Goal: Task Accomplishment & Management: Use online tool/utility

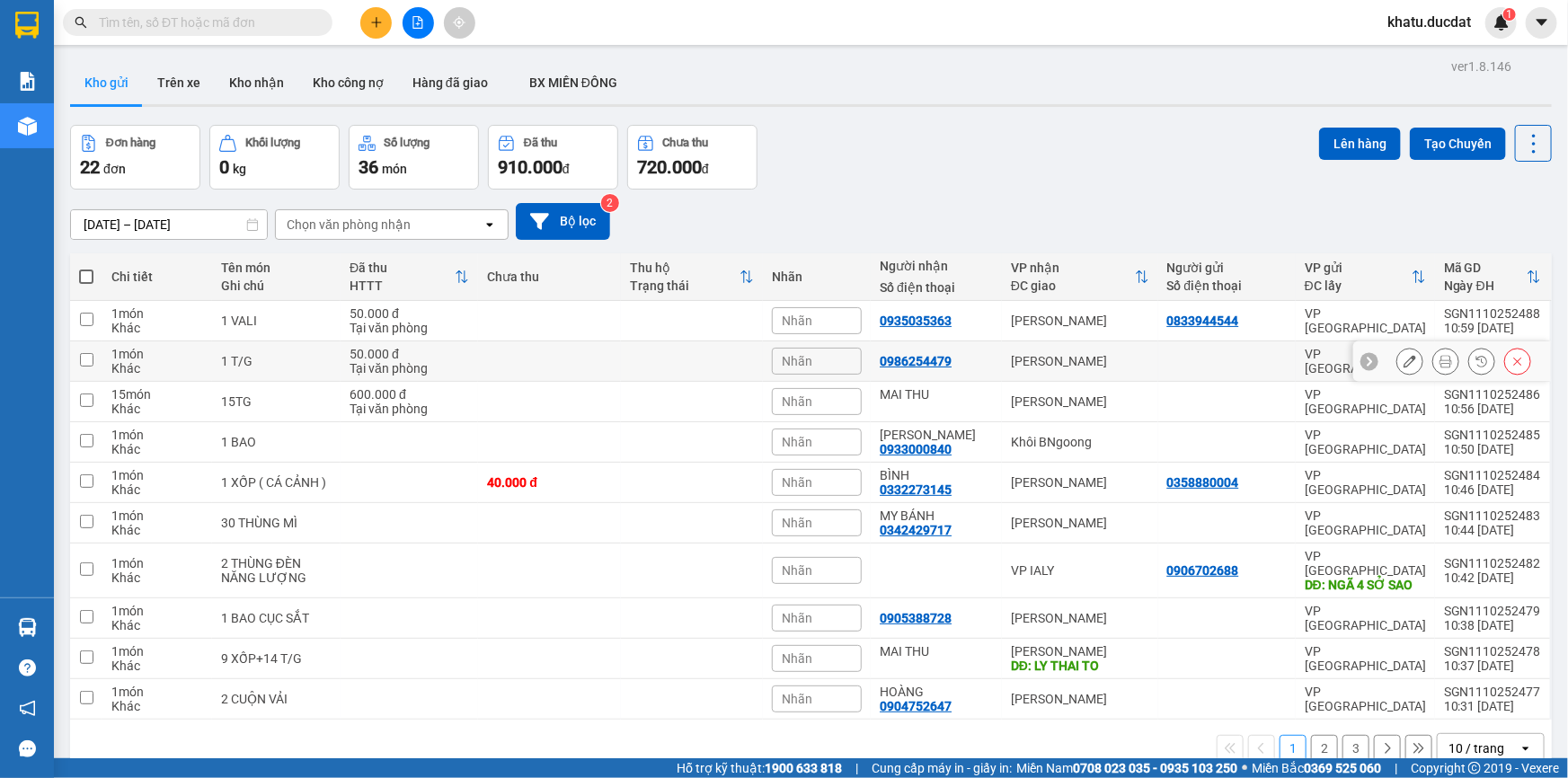
drag, startPoint x: 1400, startPoint y: 356, endPoint x: 1389, endPoint y: 352, distance: 11.7
click at [1404, 356] on icon at bounding box center [1409, 360] width 13 height 13
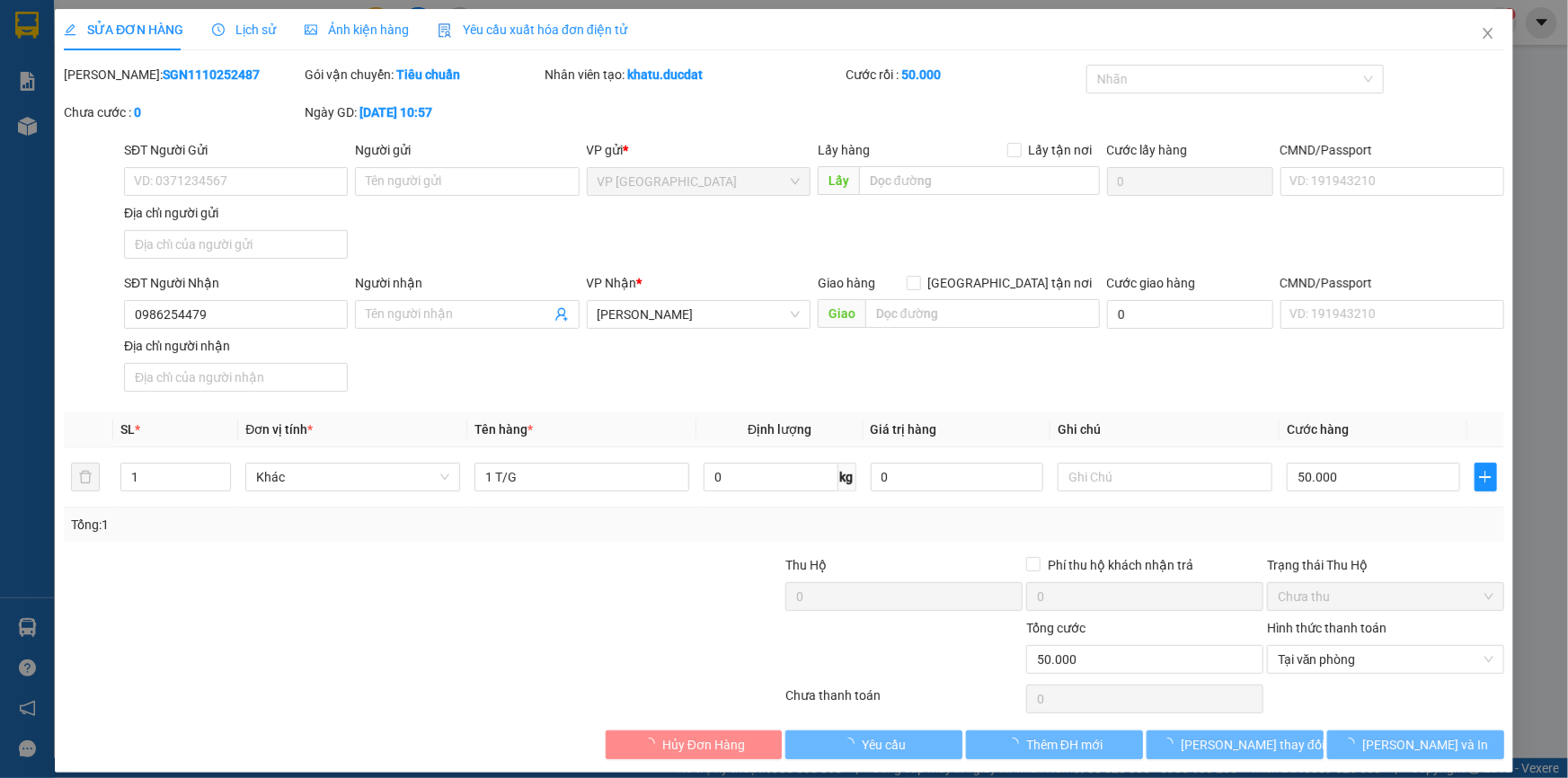
type input "0986254479"
type input "0"
type input "50.000"
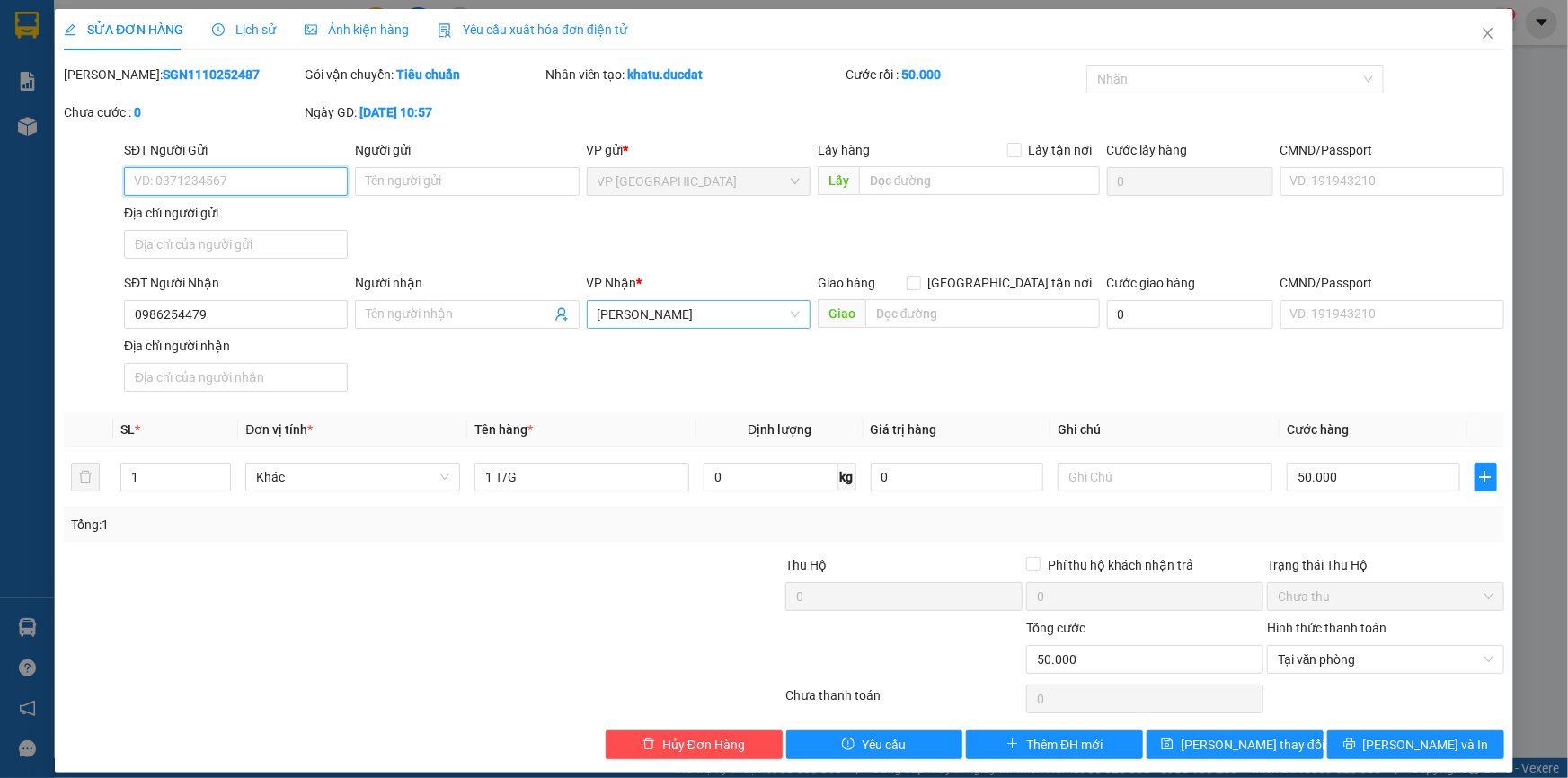
click at [628, 314] on span "[PERSON_NAME]" at bounding box center [698, 314] width 202 height 27
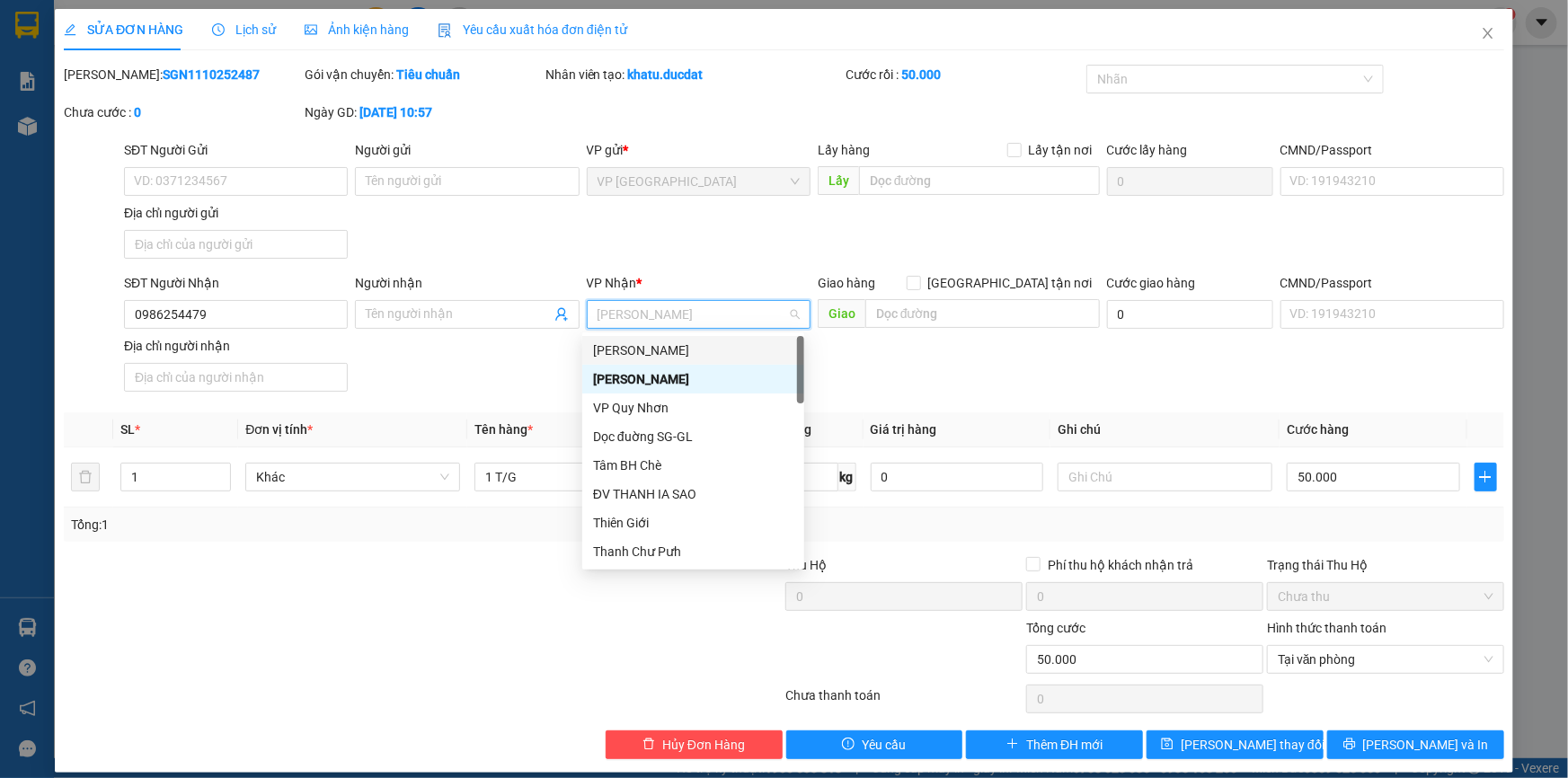
click at [639, 351] on div "[PERSON_NAME]" at bounding box center [692, 351] width 200 height 20
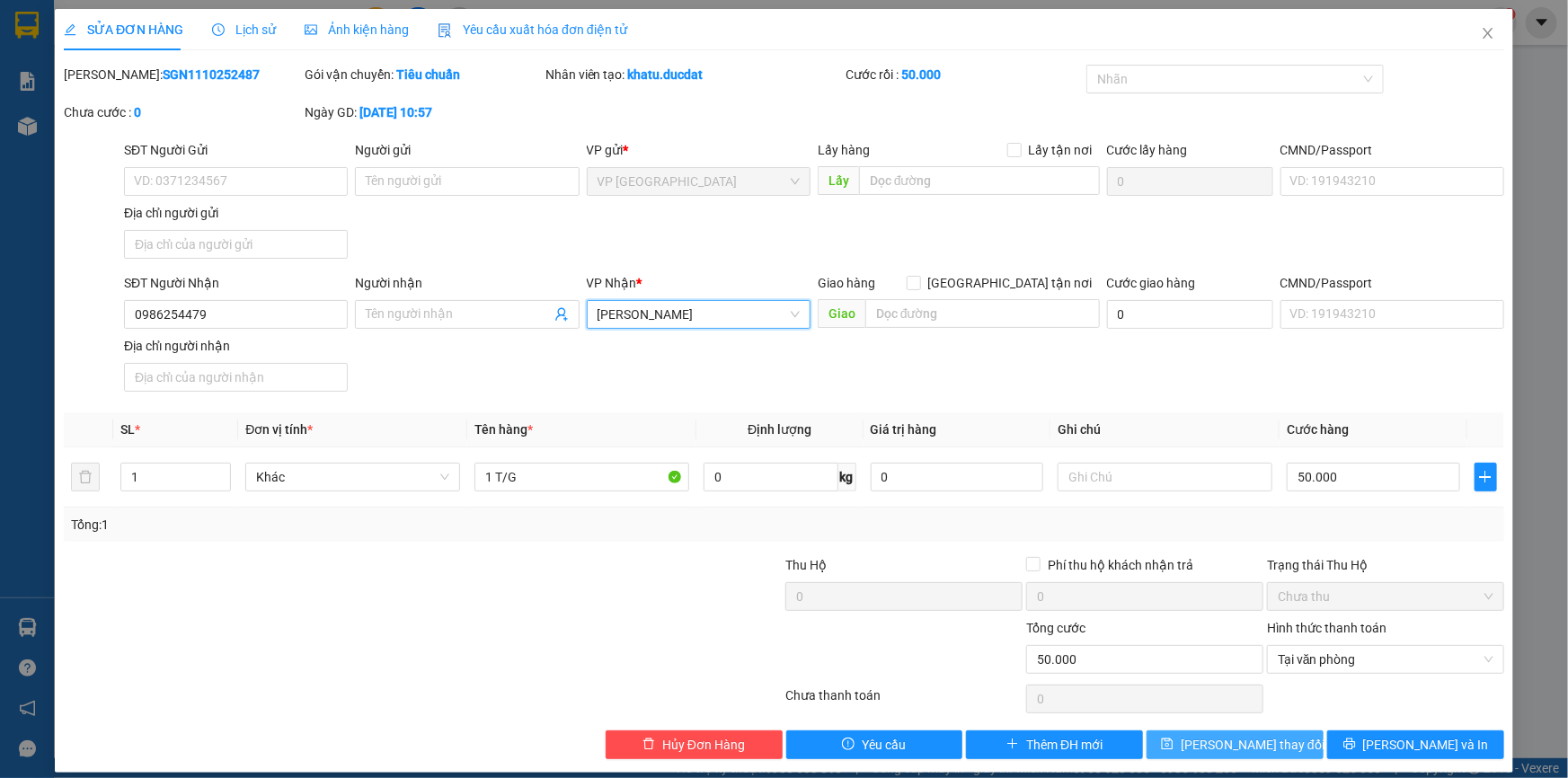
click at [1274, 744] on button "[PERSON_NAME] thay đổi" at bounding box center [1235, 745] width 177 height 29
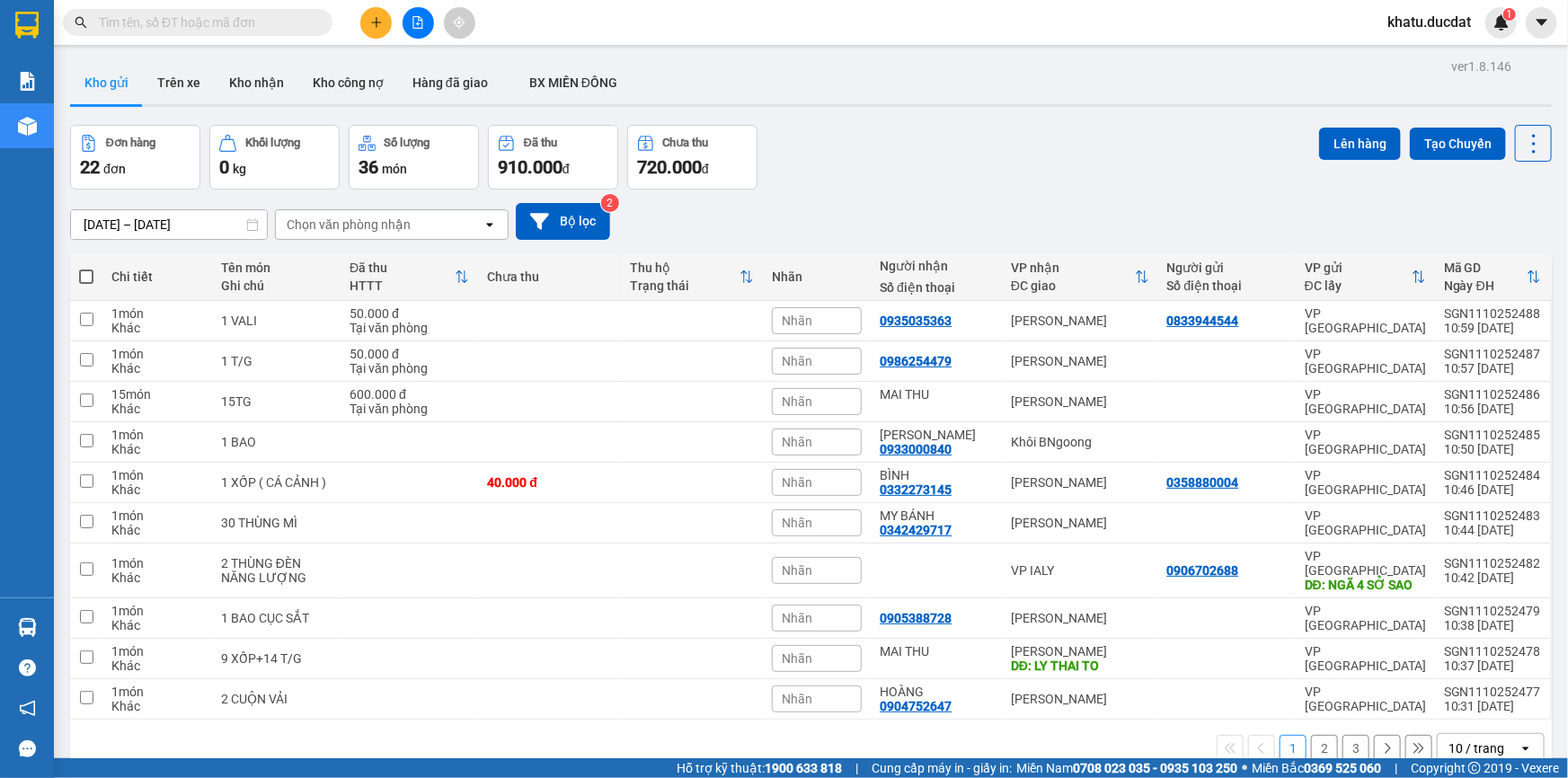
click at [266, 26] on input "text" at bounding box center [204, 23] width 212 height 20
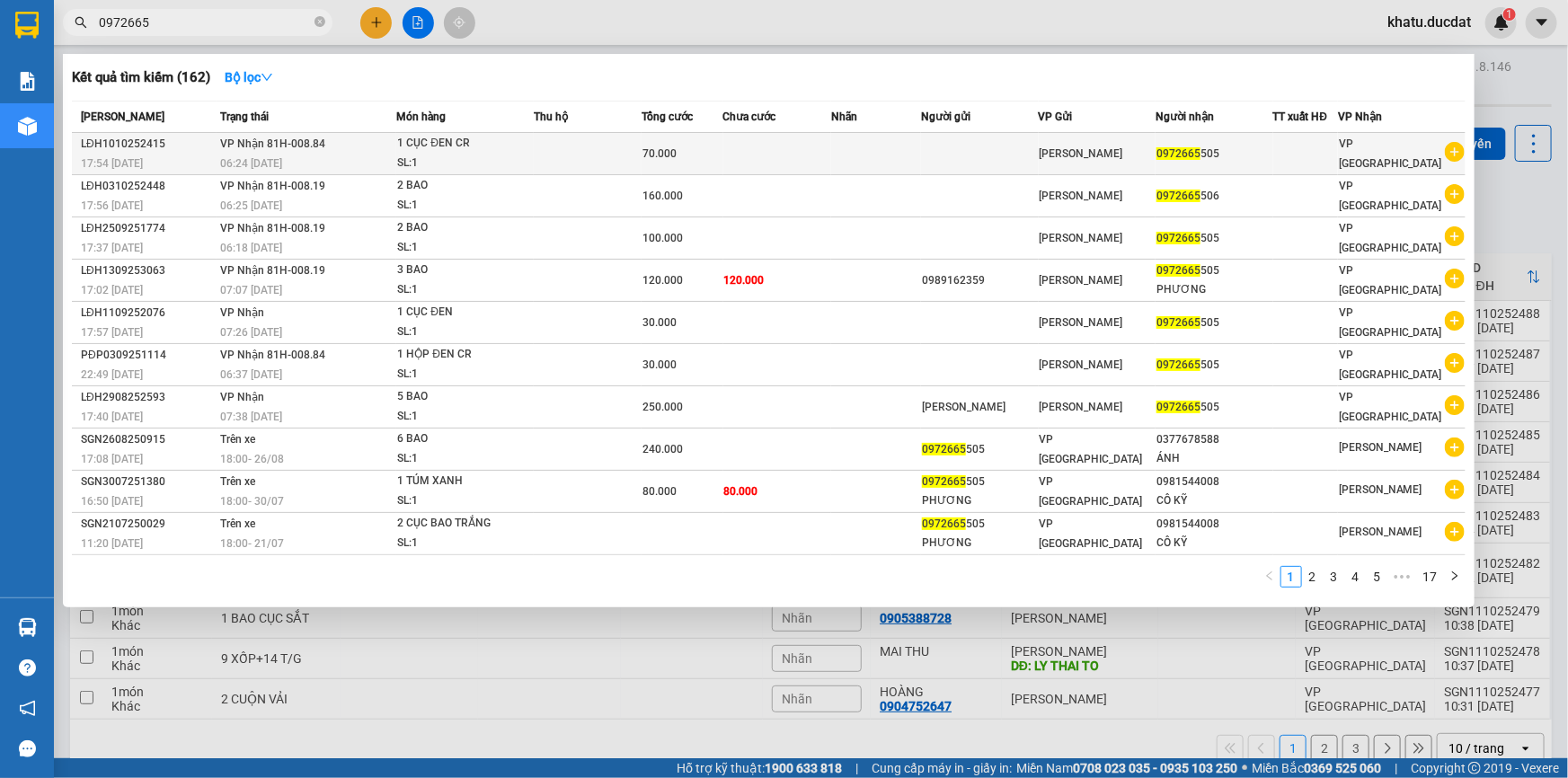
type input "0972665"
click at [591, 146] on td at bounding box center [587, 154] width 107 height 42
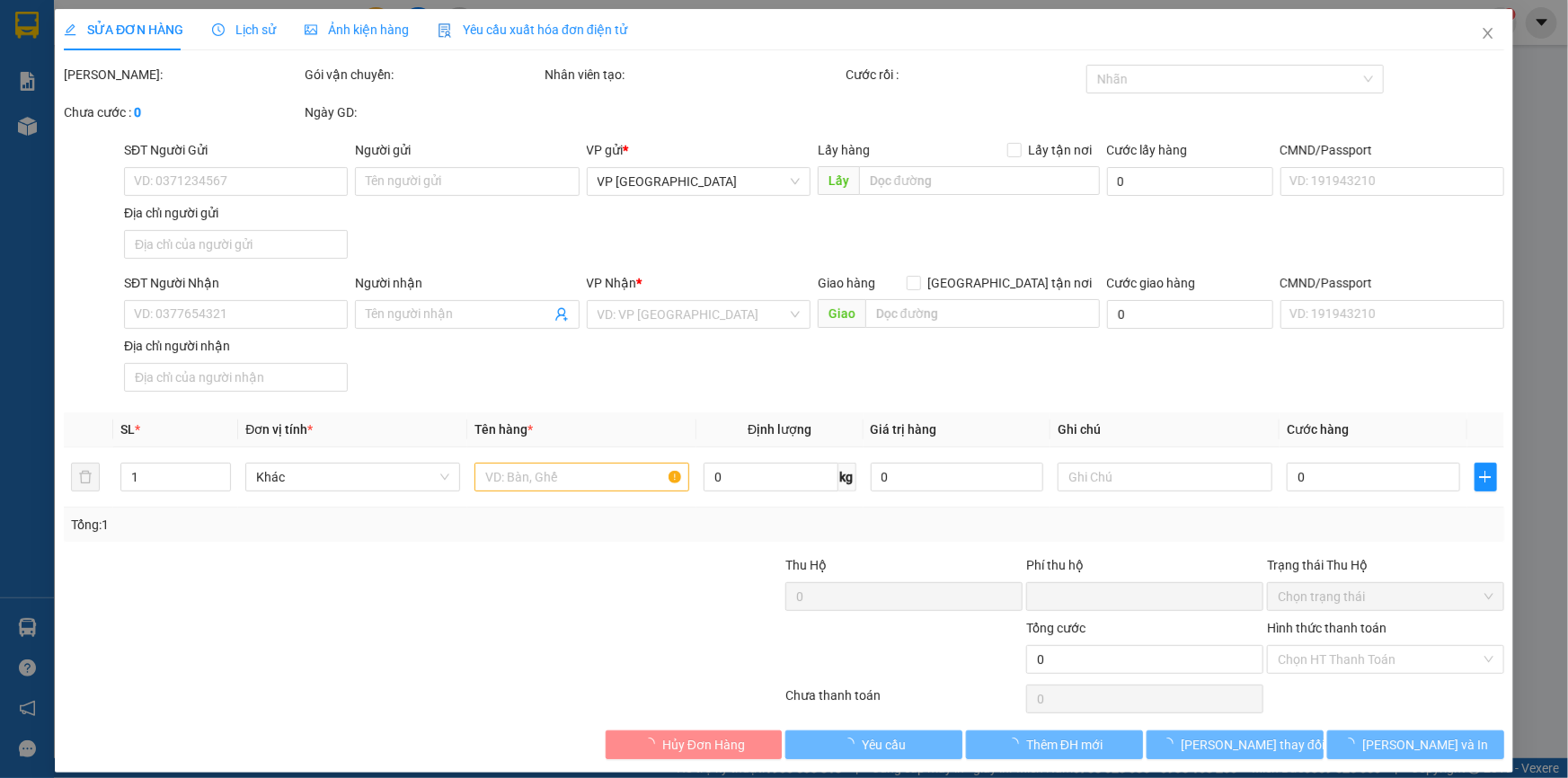
type input "0972665505"
type input "0"
type input "70.000"
